Goal: Obtain resource: Obtain resource

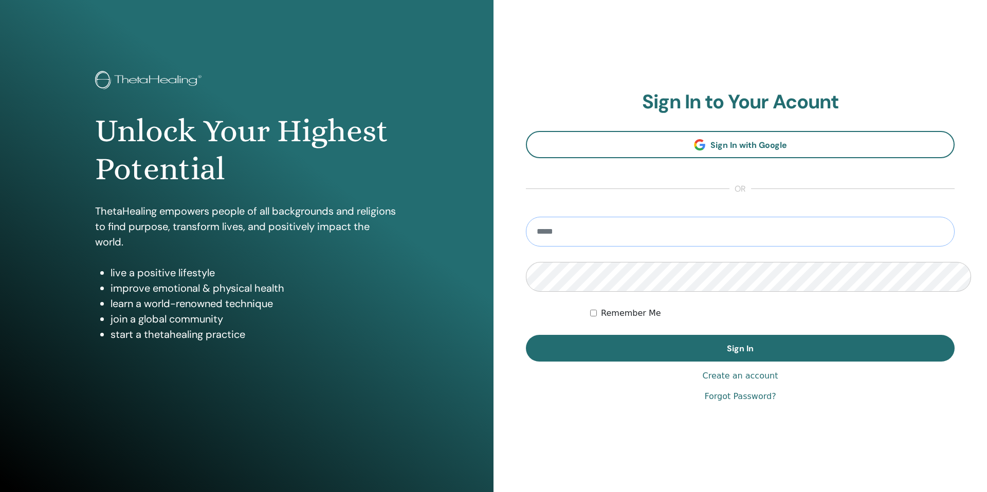
type input "**********"
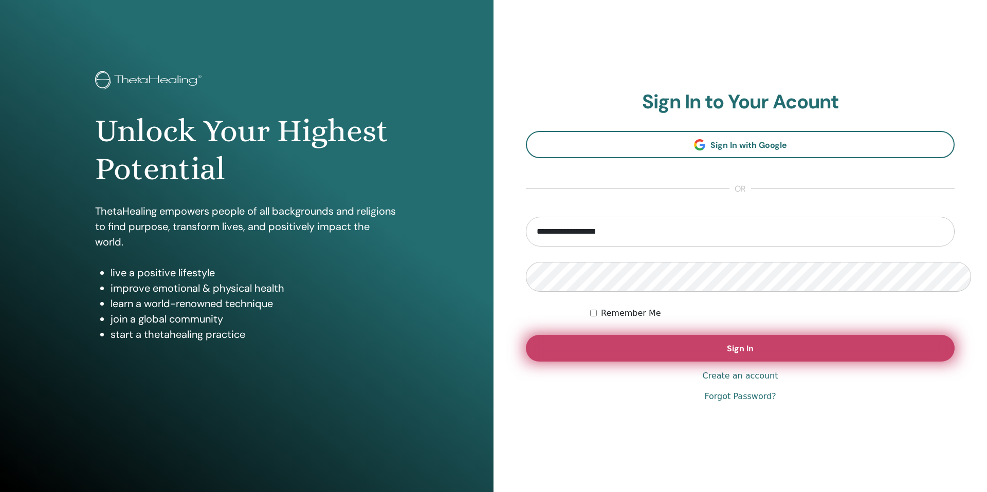
click at [623, 348] on button "Sign In" at bounding box center [740, 348] width 429 height 27
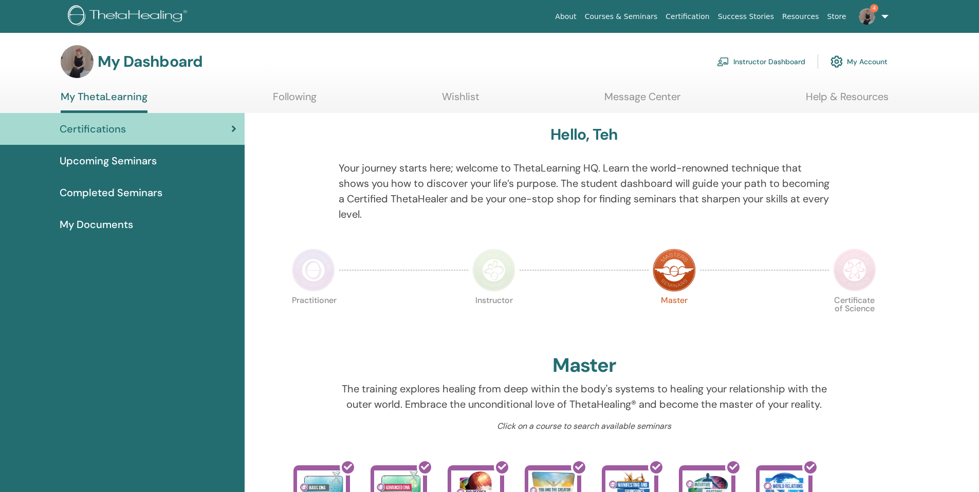
click at [805, 60] on link "Instructor Dashboard" at bounding box center [761, 61] width 88 height 23
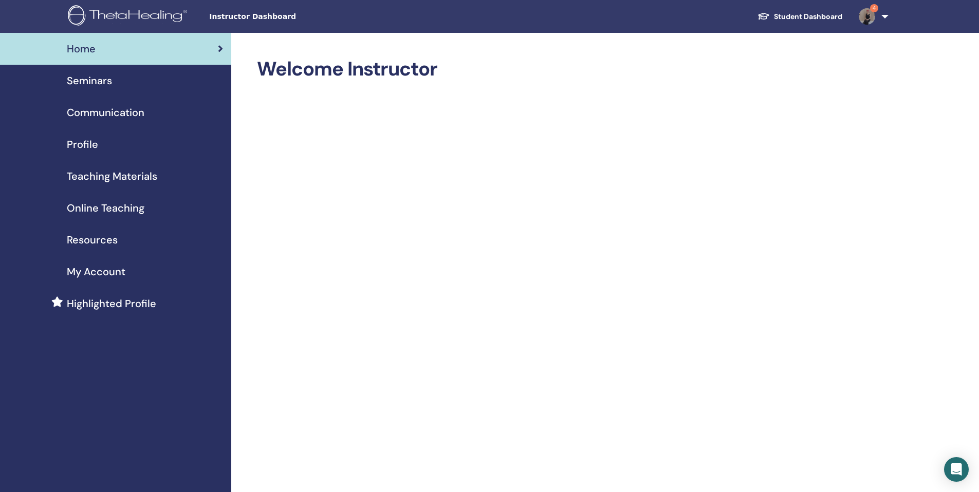
click at [93, 73] on span "Seminars" at bounding box center [89, 80] width 45 height 15
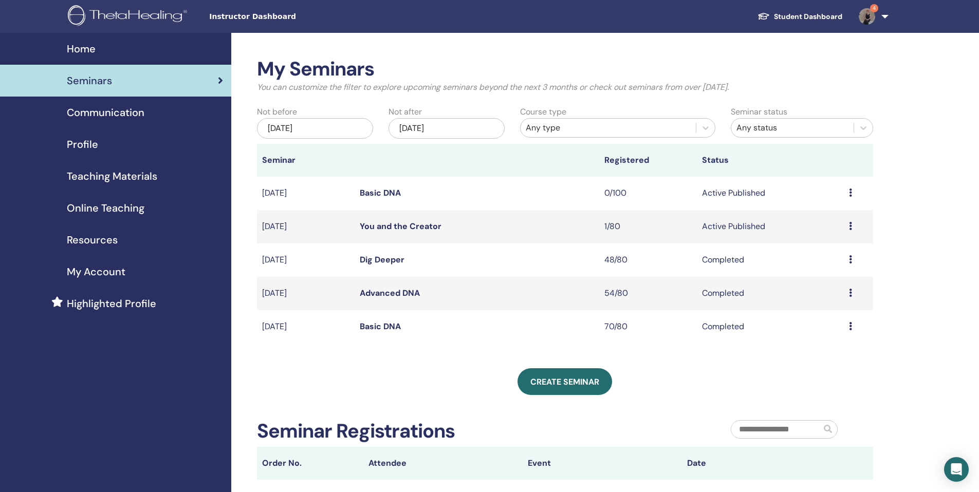
click at [130, 169] on span "Teaching Materials" at bounding box center [112, 176] width 90 height 15
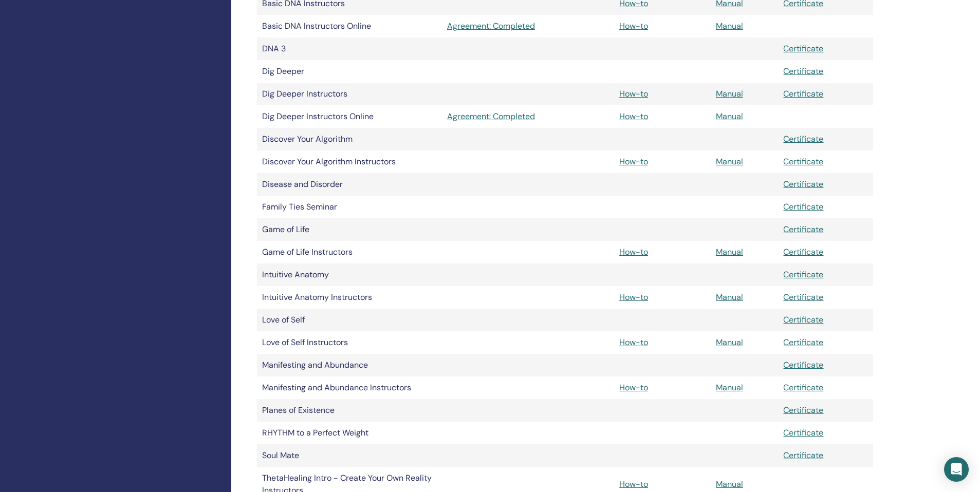
scroll to position [91, 0]
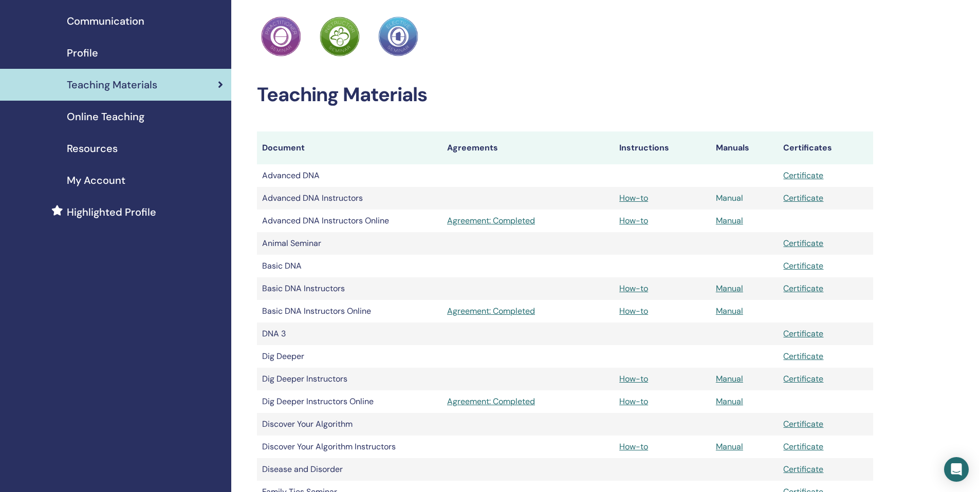
click at [732, 193] on link "Manual" at bounding box center [729, 198] width 27 height 11
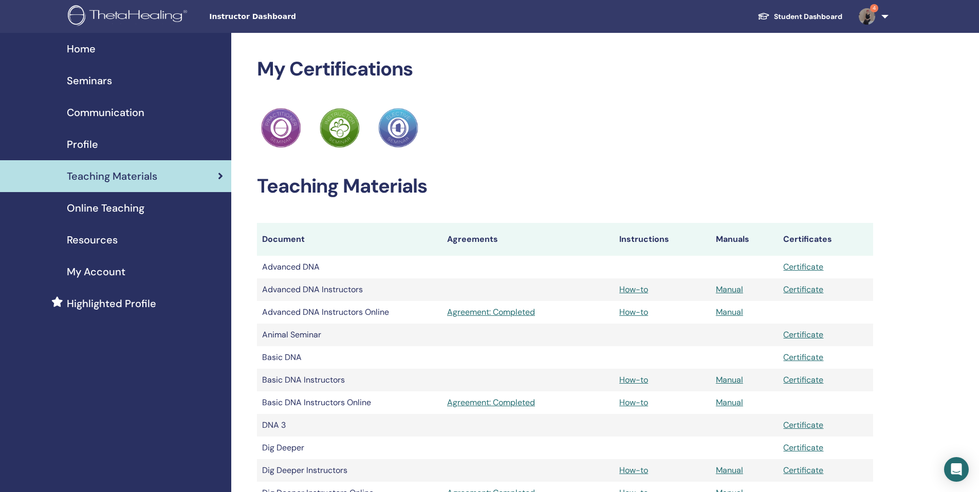
scroll to position [91, 0]
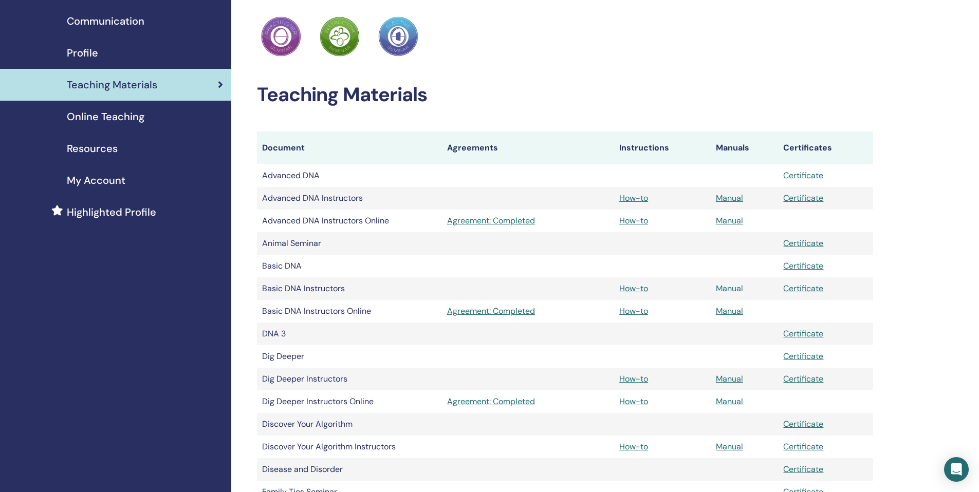
click at [732, 283] on link "Manual" at bounding box center [729, 288] width 27 height 11
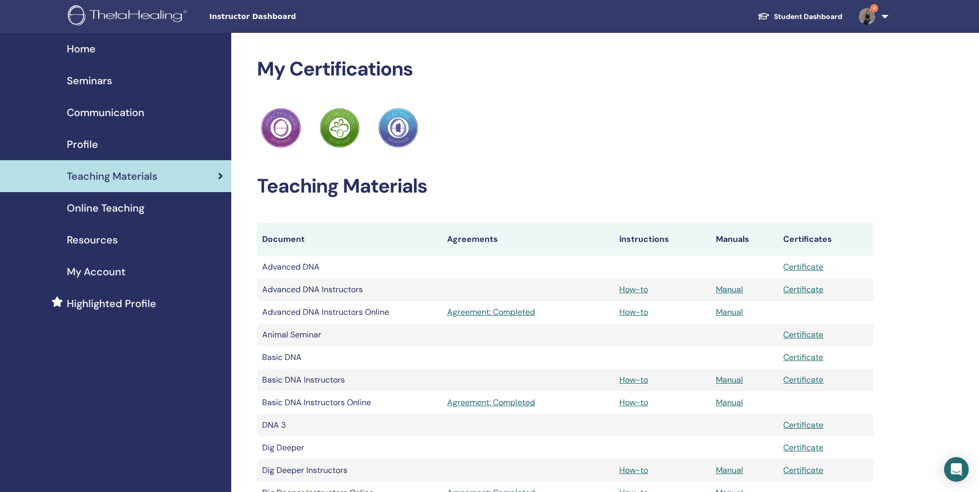
scroll to position [91, 0]
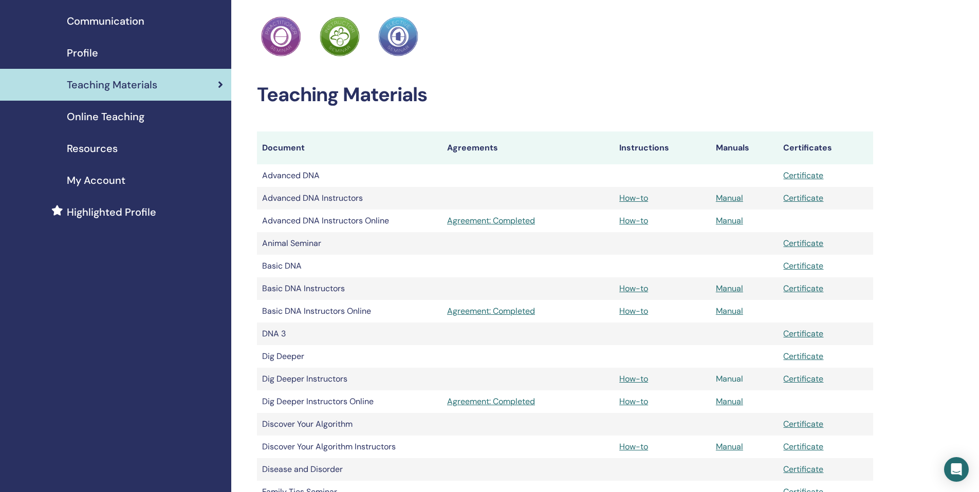
click at [725, 374] on link "Manual" at bounding box center [729, 379] width 27 height 11
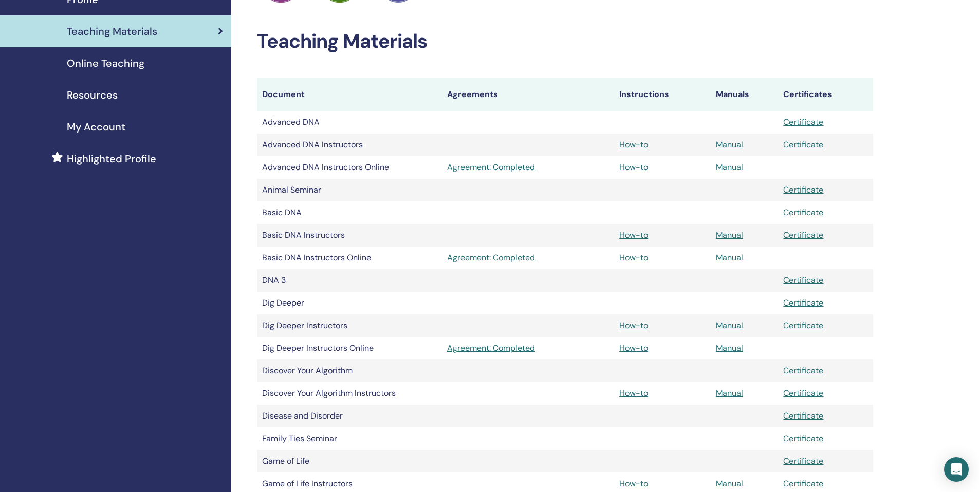
scroll to position [146, 0]
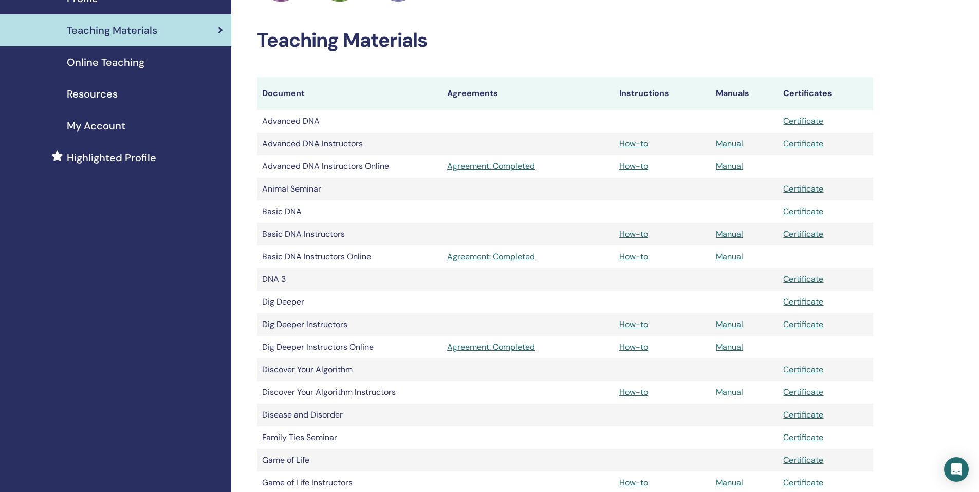
click at [722, 387] on link "Manual" at bounding box center [729, 392] width 27 height 11
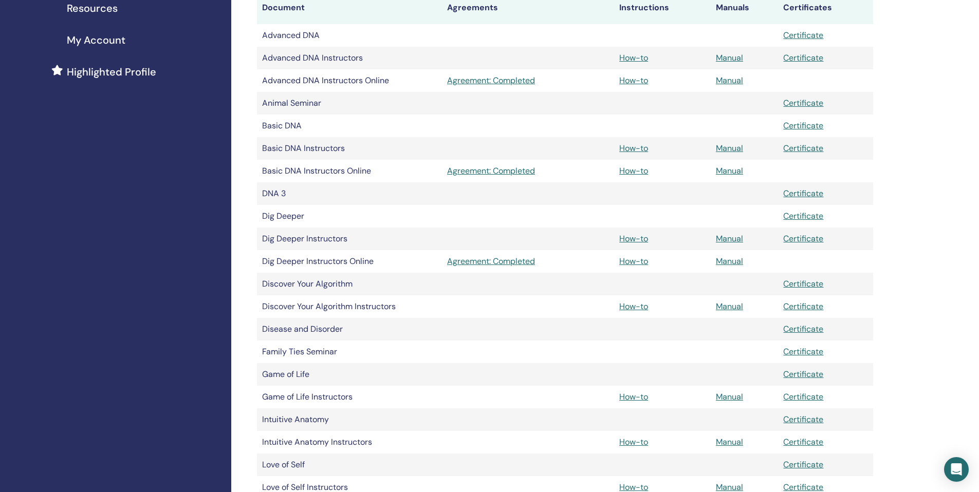
scroll to position [243, 0]
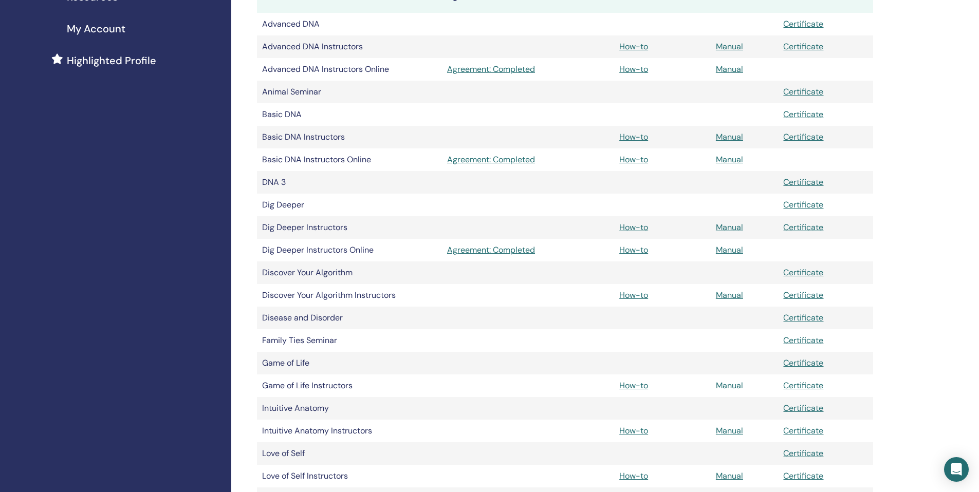
click at [722, 380] on link "Manual" at bounding box center [729, 385] width 27 height 11
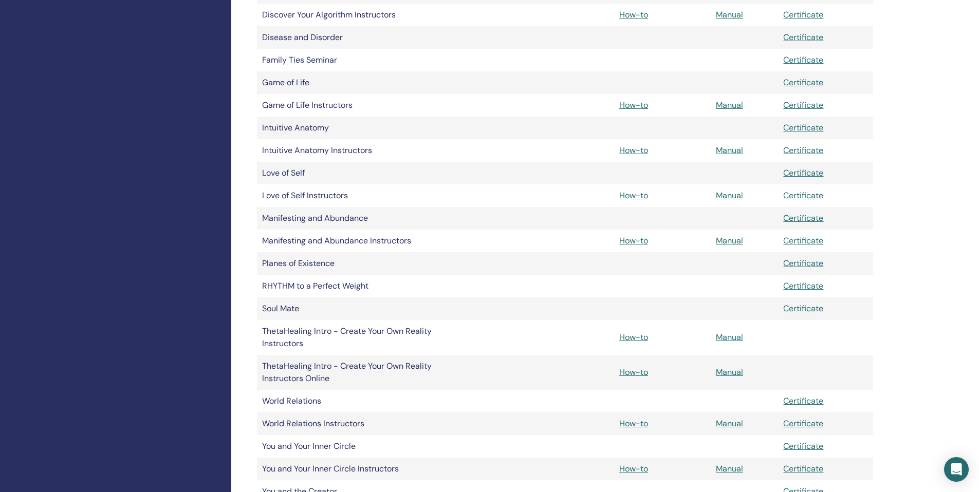
scroll to position [523, 0]
click at [738, 146] on link "Manual" at bounding box center [729, 151] width 27 height 11
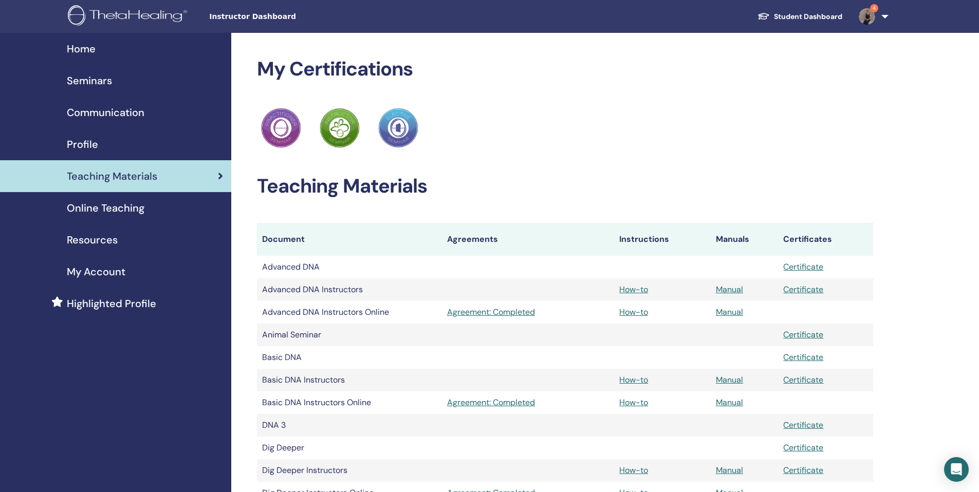
scroll to position [523, 0]
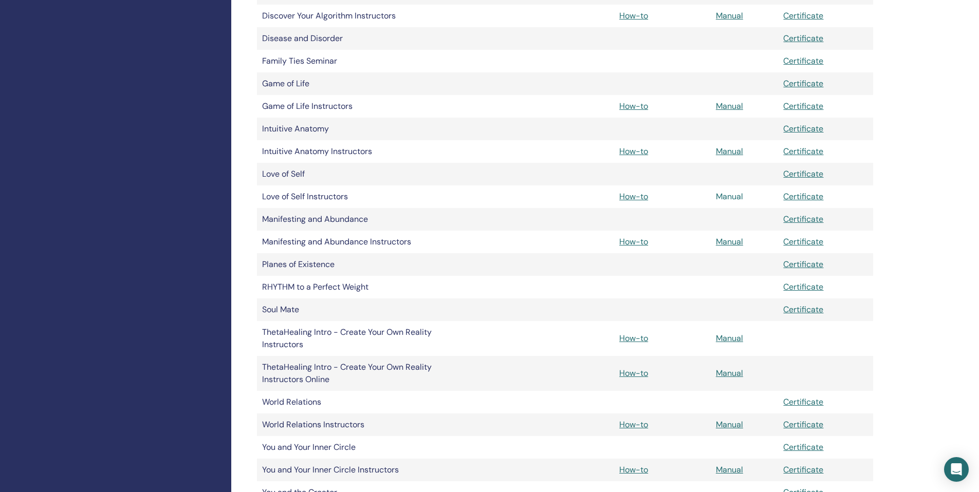
click at [735, 191] on link "Manual" at bounding box center [729, 196] width 27 height 11
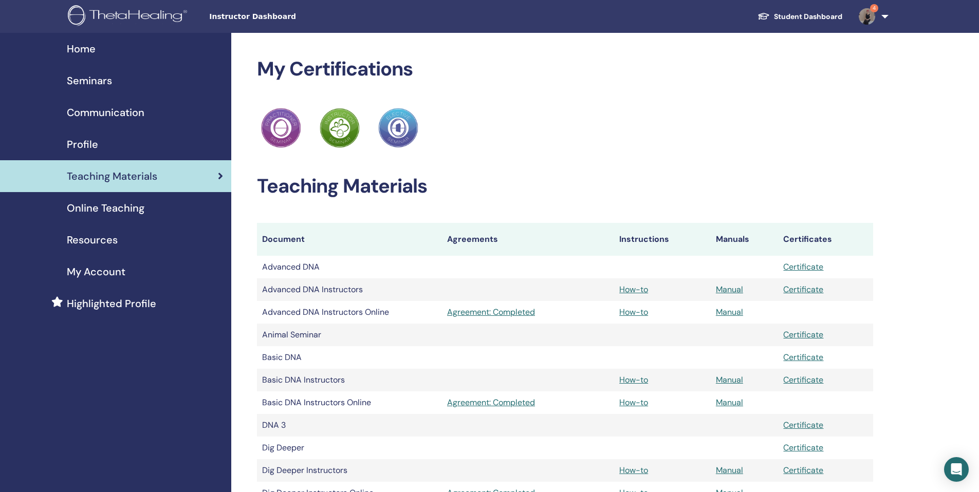
scroll to position [523, 0]
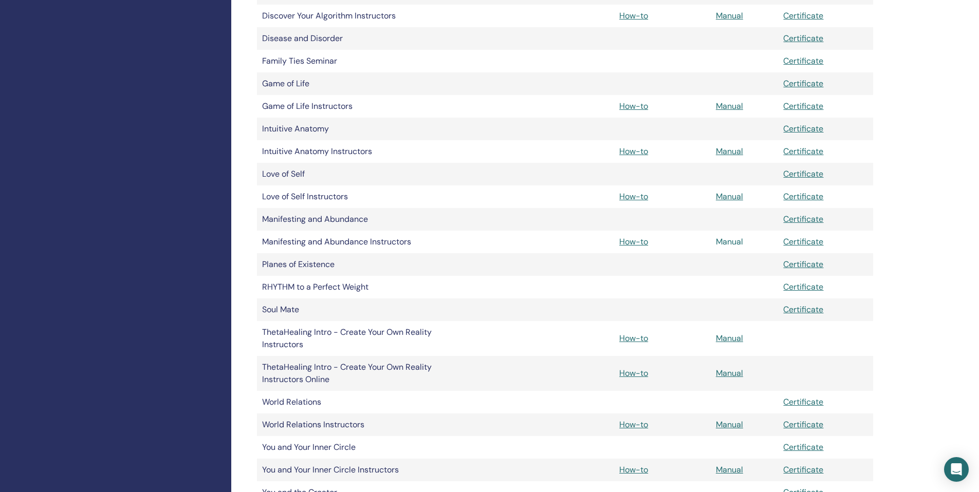
click at [728, 236] on link "Manual" at bounding box center [729, 241] width 27 height 11
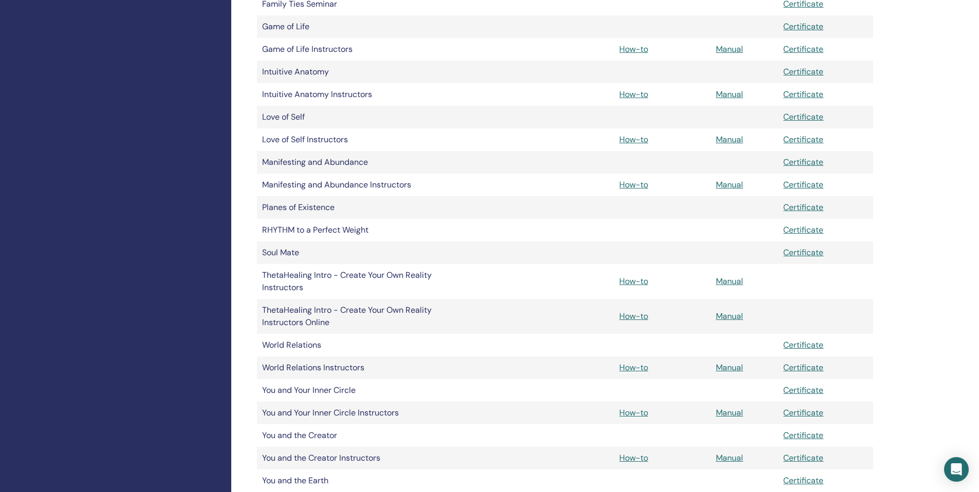
scroll to position [580, 0]
click at [719, 362] on link "Manual" at bounding box center [729, 367] width 27 height 11
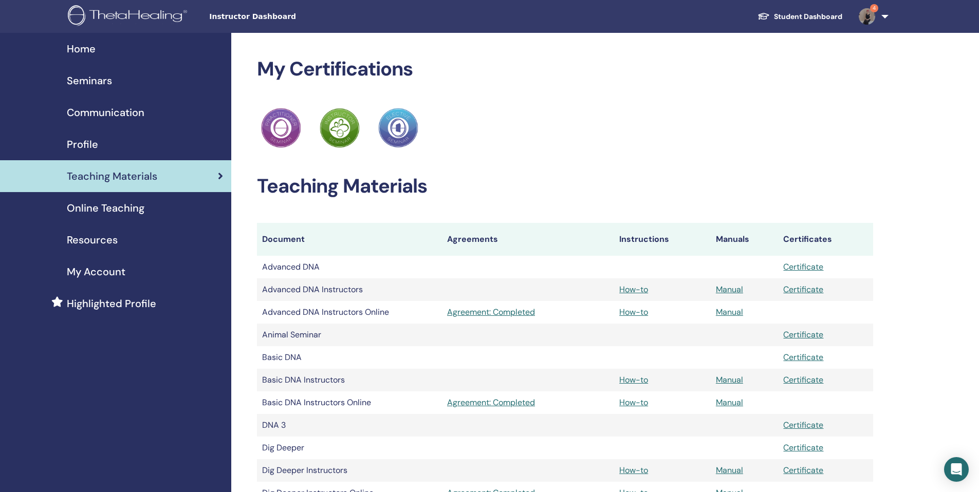
scroll to position [580, 0]
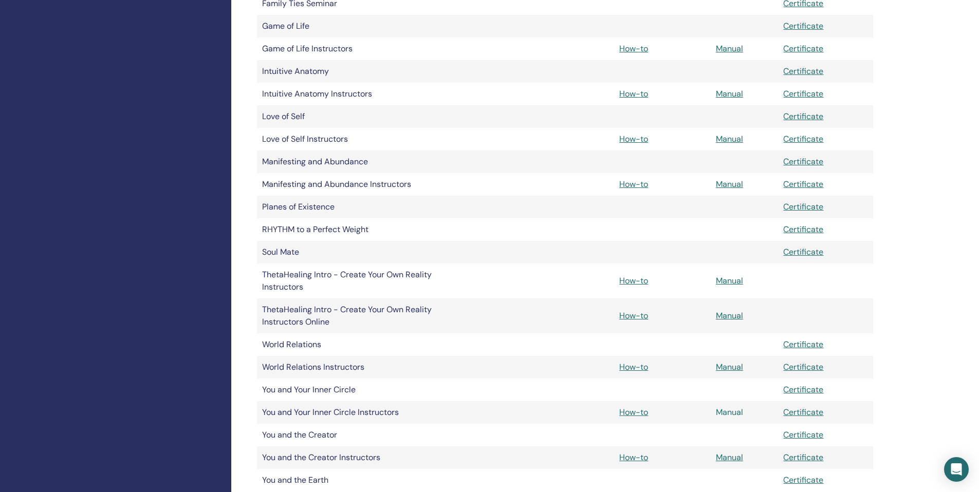
click at [740, 407] on link "Manual" at bounding box center [729, 412] width 27 height 11
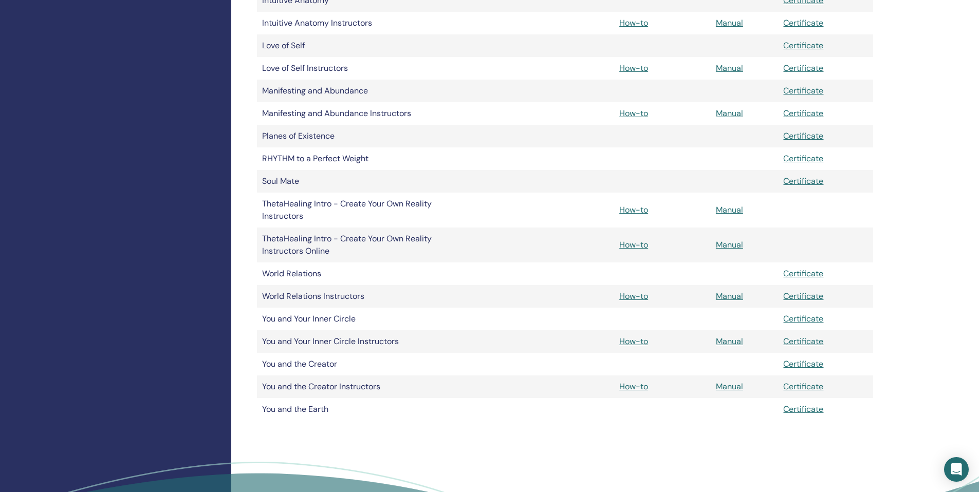
scroll to position [664, 0]
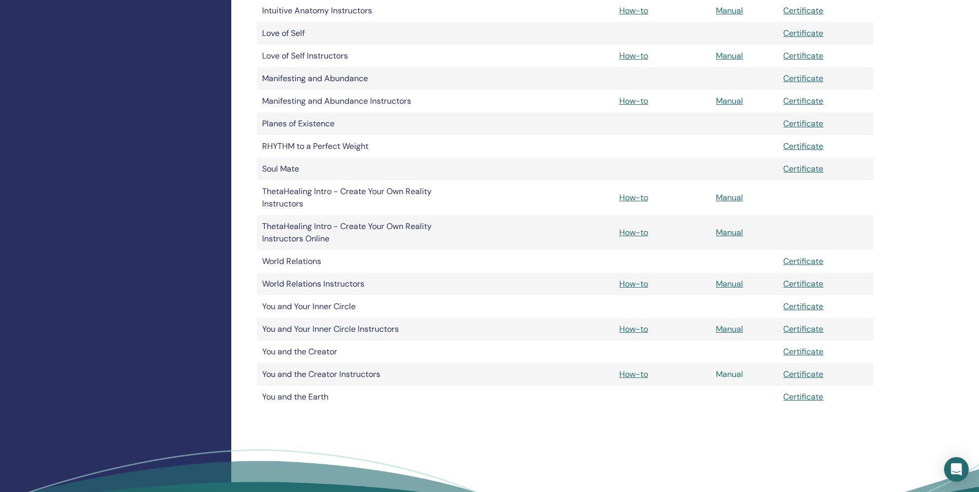
click at [737, 369] on link "Manual" at bounding box center [729, 374] width 27 height 11
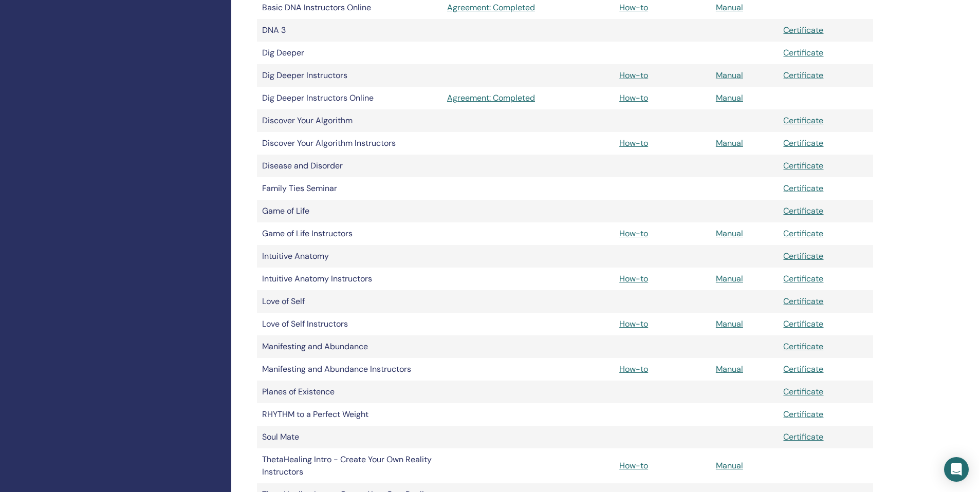
scroll to position [382, 0]
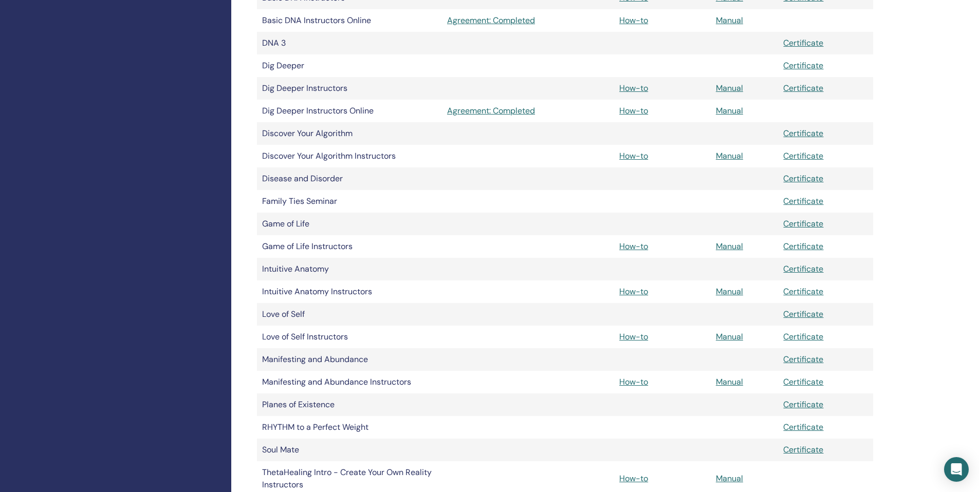
click at [716, 151] on link "Manual" at bounding box center [729, 156] width 27 height 11
